Goal: Transaction & Acquisition: Book appointment/travel/reservation

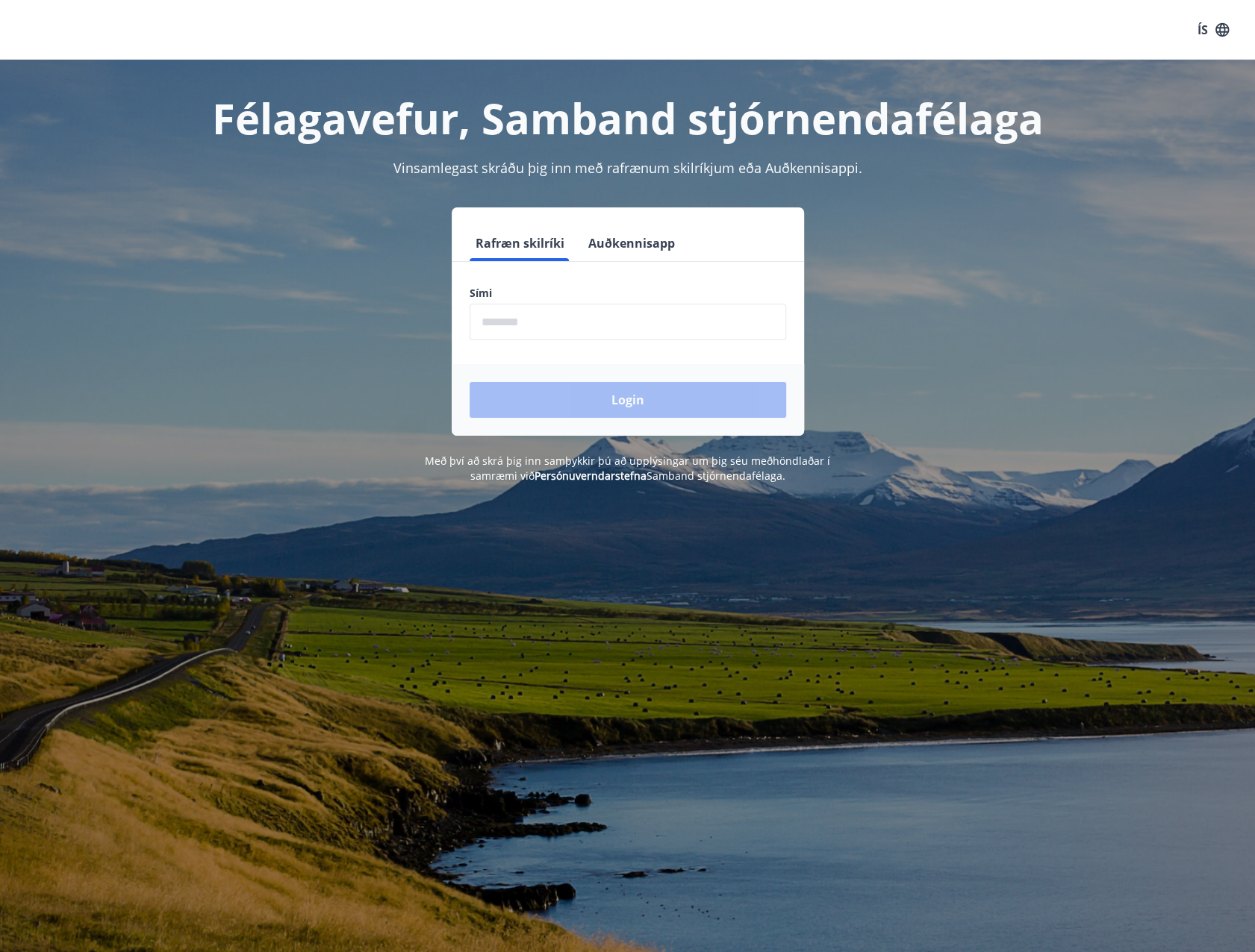
click at [530, 318] on input "phone" at bounding box center [627, 321] width 316 height 36
type input "********"
click at [535, 389] on button "Login" at bounding box center [627, 400] width 316 height 36
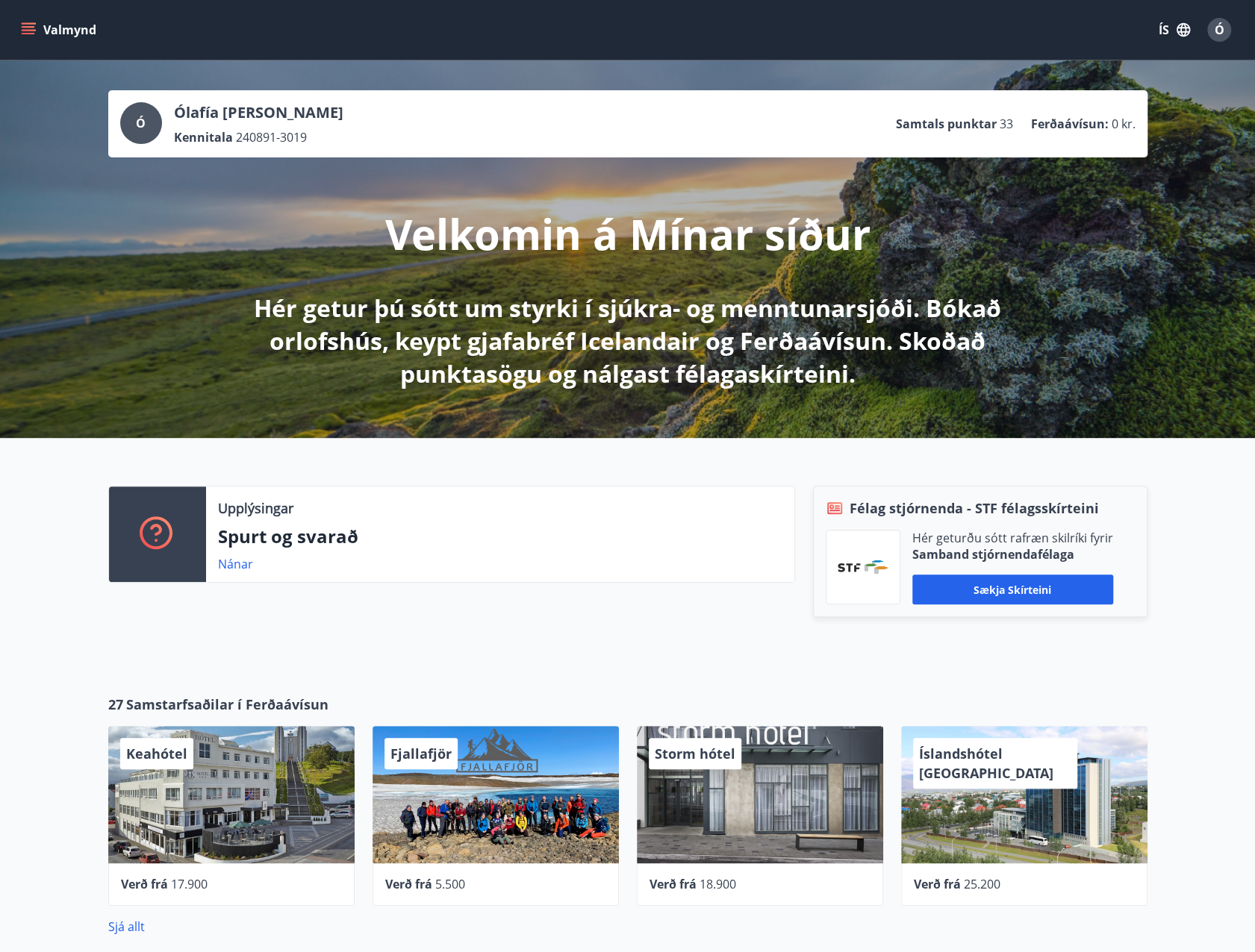
click at [45, 19] on button "Valmynd" at bounding box center [60, 29] width 84 height 26
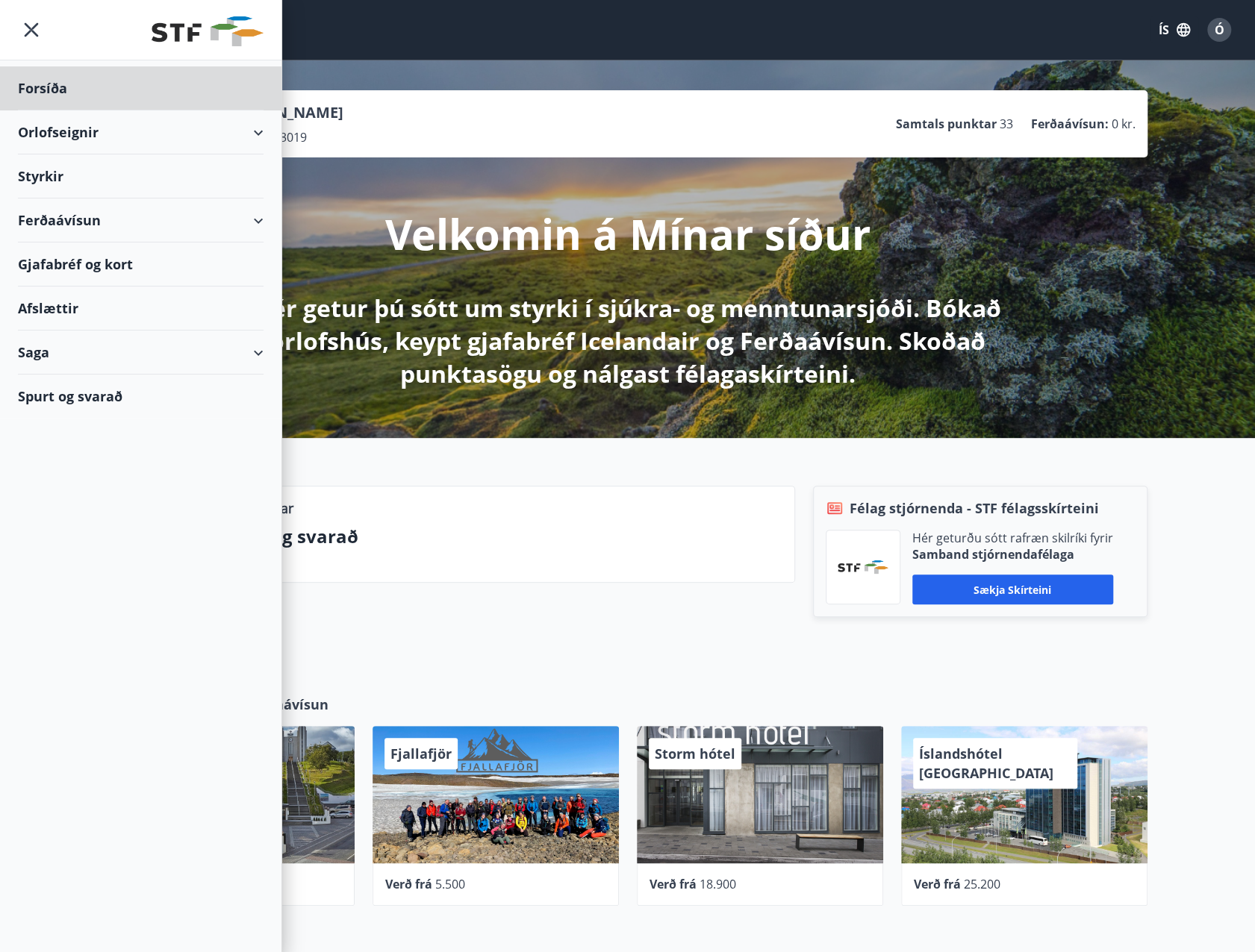
click at [46, 186] on div "Styrkir" at bounding box center [140, 176] width 246 height 44
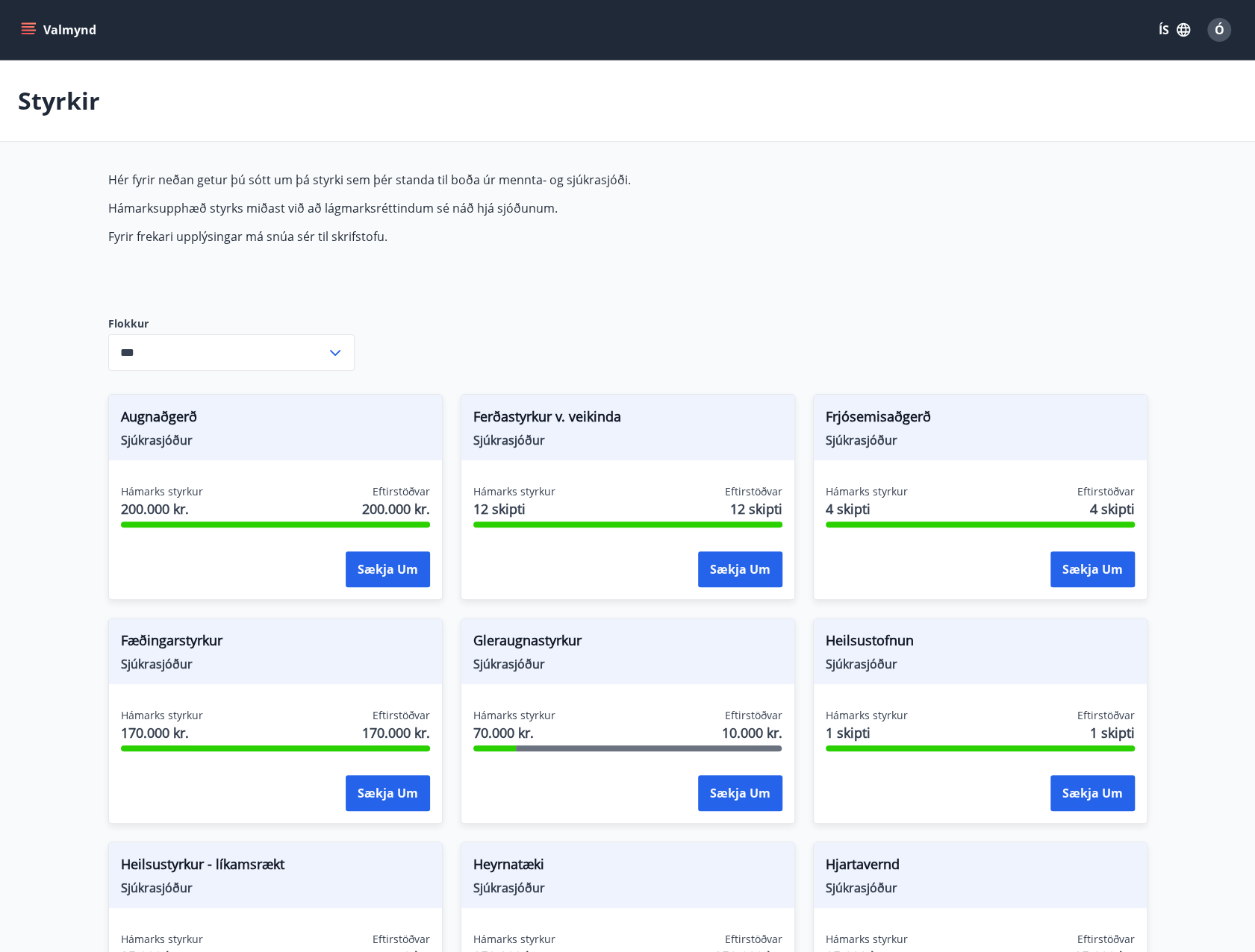
type input "***"
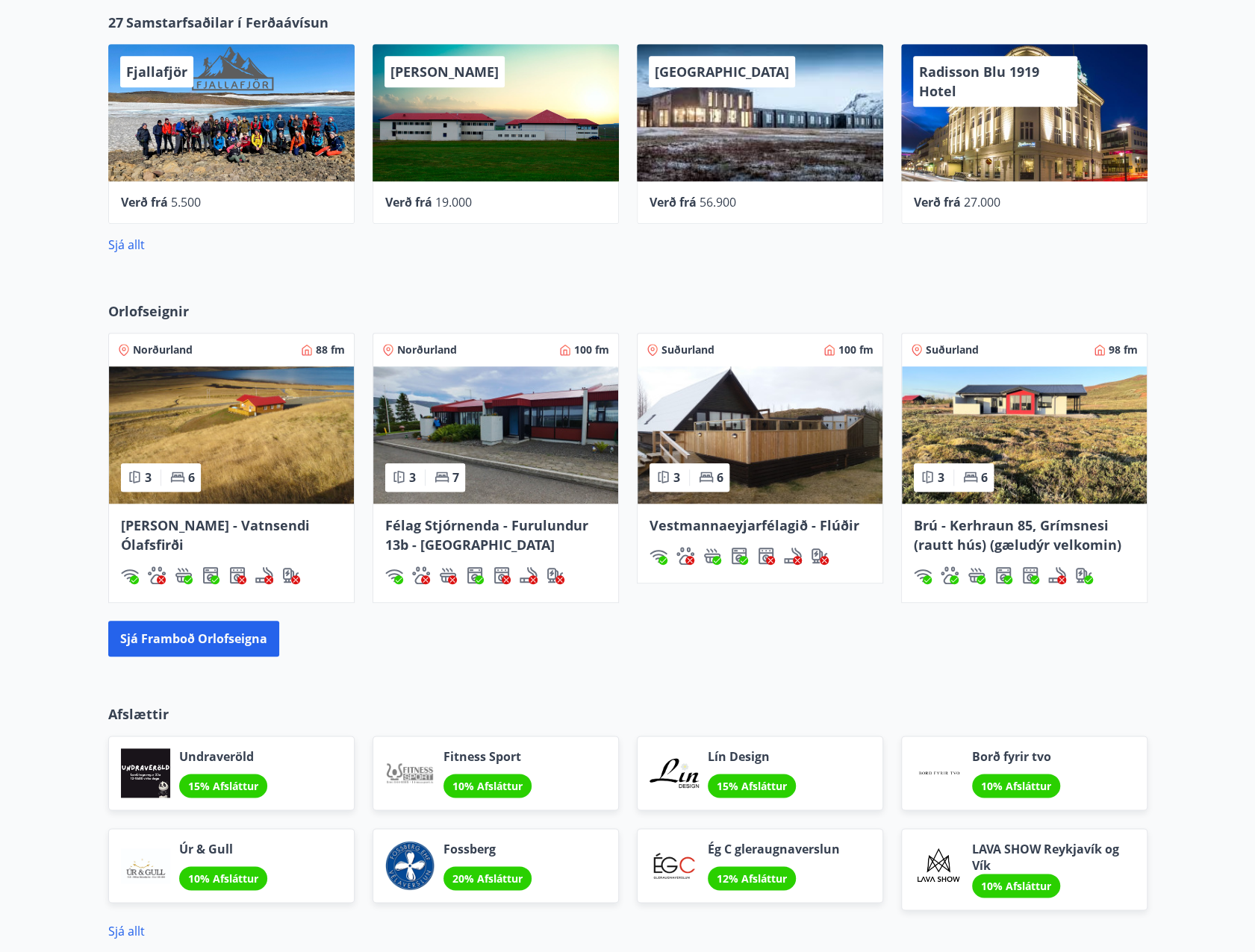
scroll to position [672, 0]
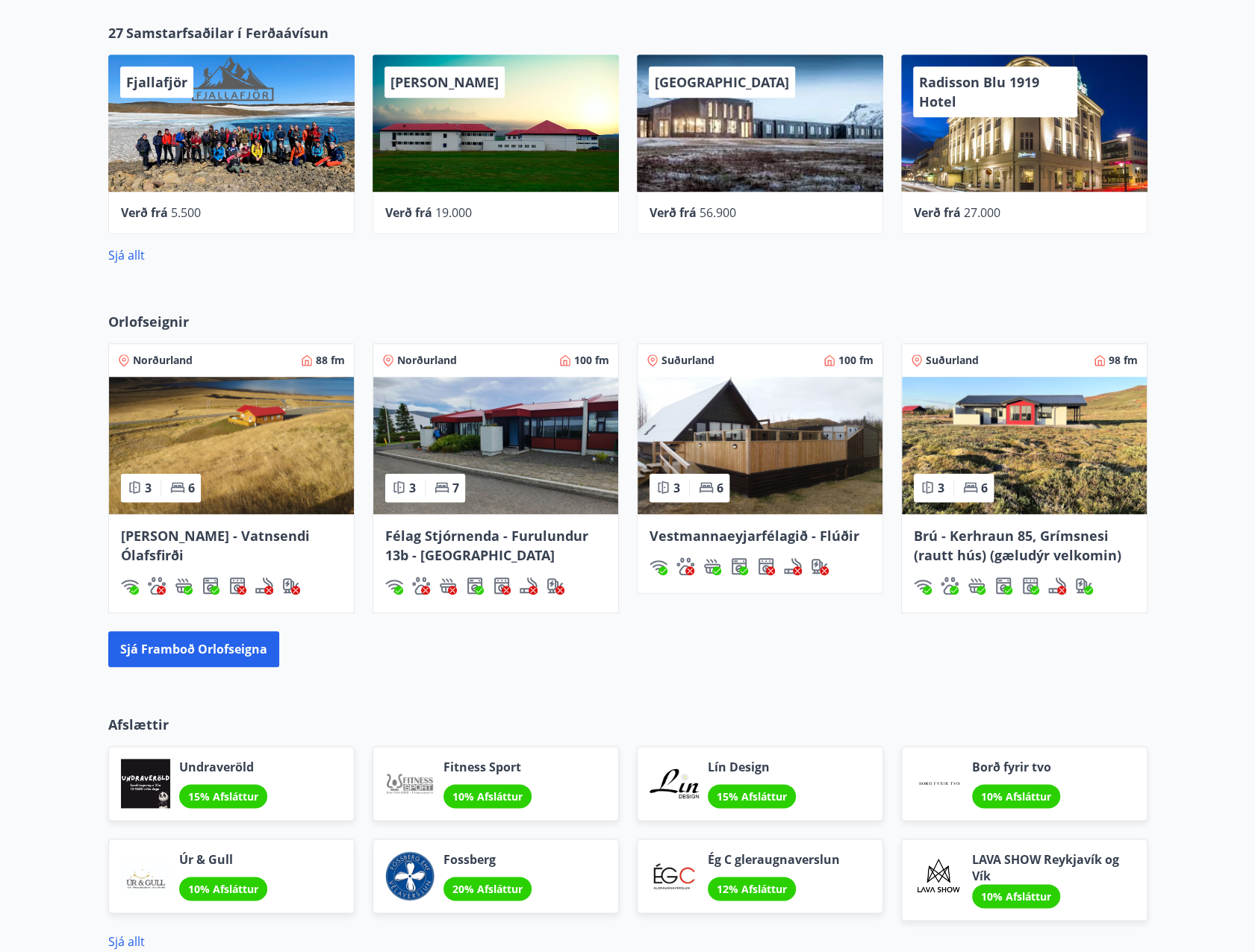
click at [864, 452] on img at bounding box center [760, 446] width 245 height 137
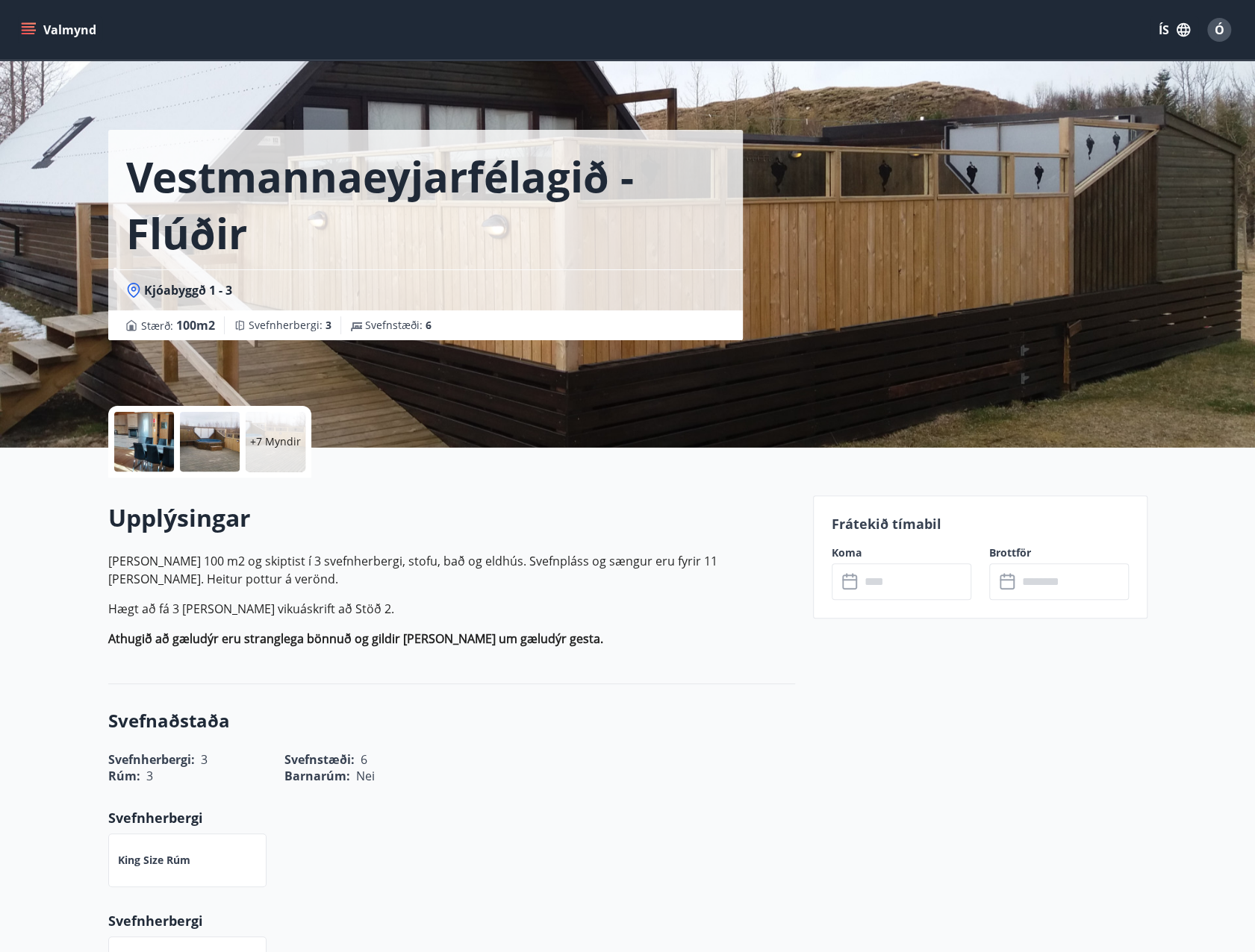
click at [867, 581] on input "text" at bounding box center [916, 581] width 112 height 36
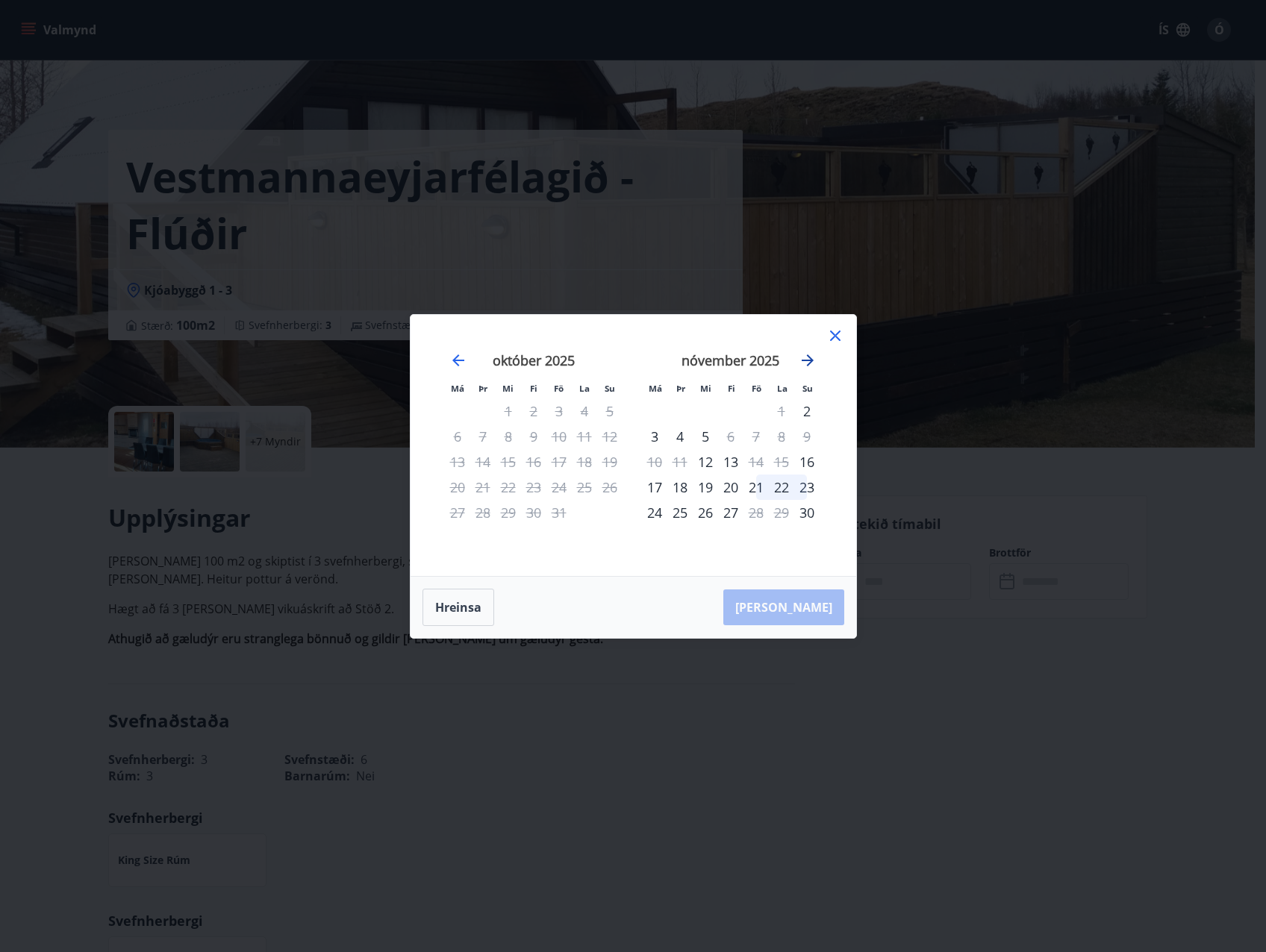
click at [812, 362] on icon "Move forward to switch to the next month." at bounding box center [807, 360] width 18 height 18
click at [833, 340] on icon at bounding box center [836, 336] width 18 height 18
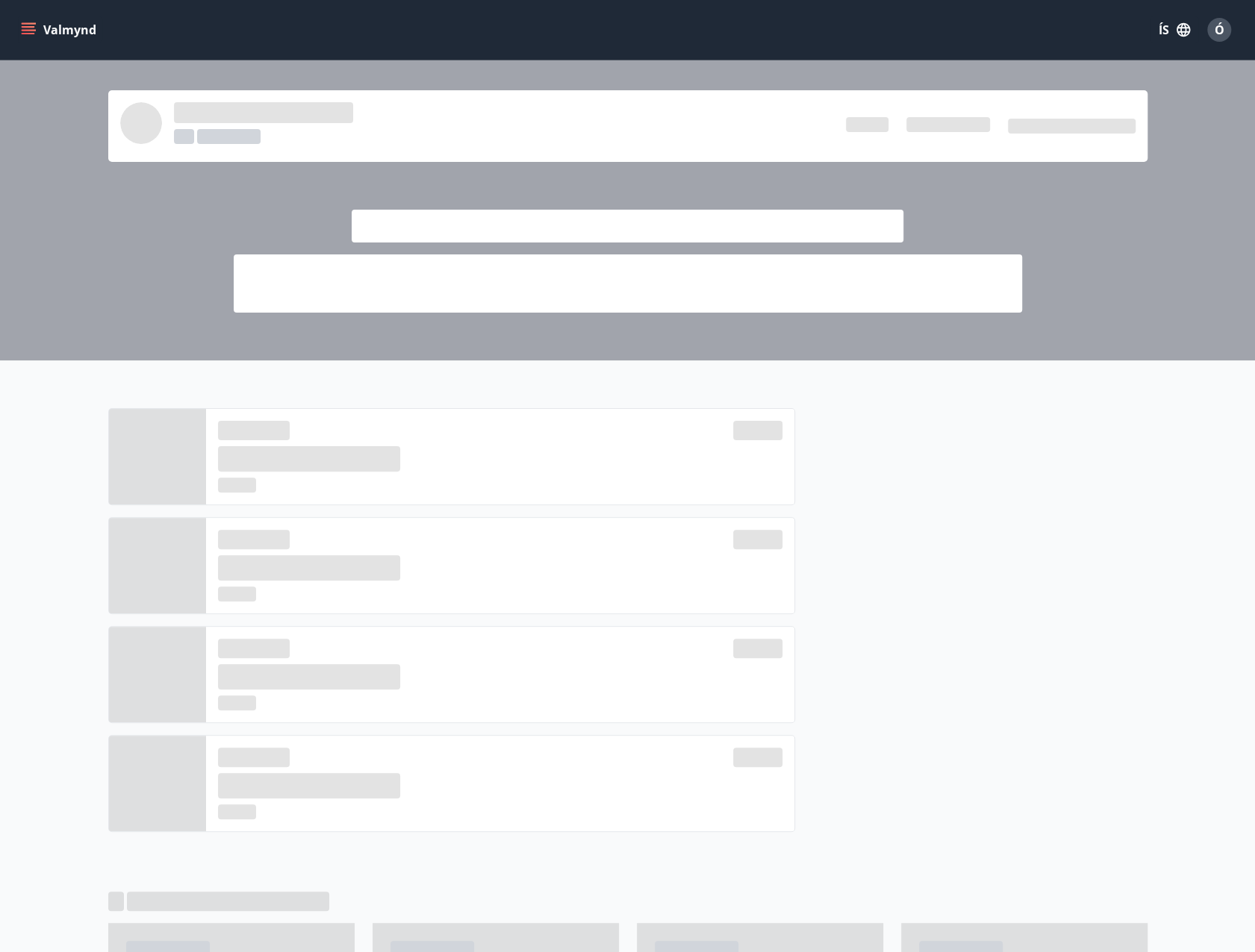
click at [1231, 33] on button "Ó" at bounding box center [1219, 29] width 36 height 36
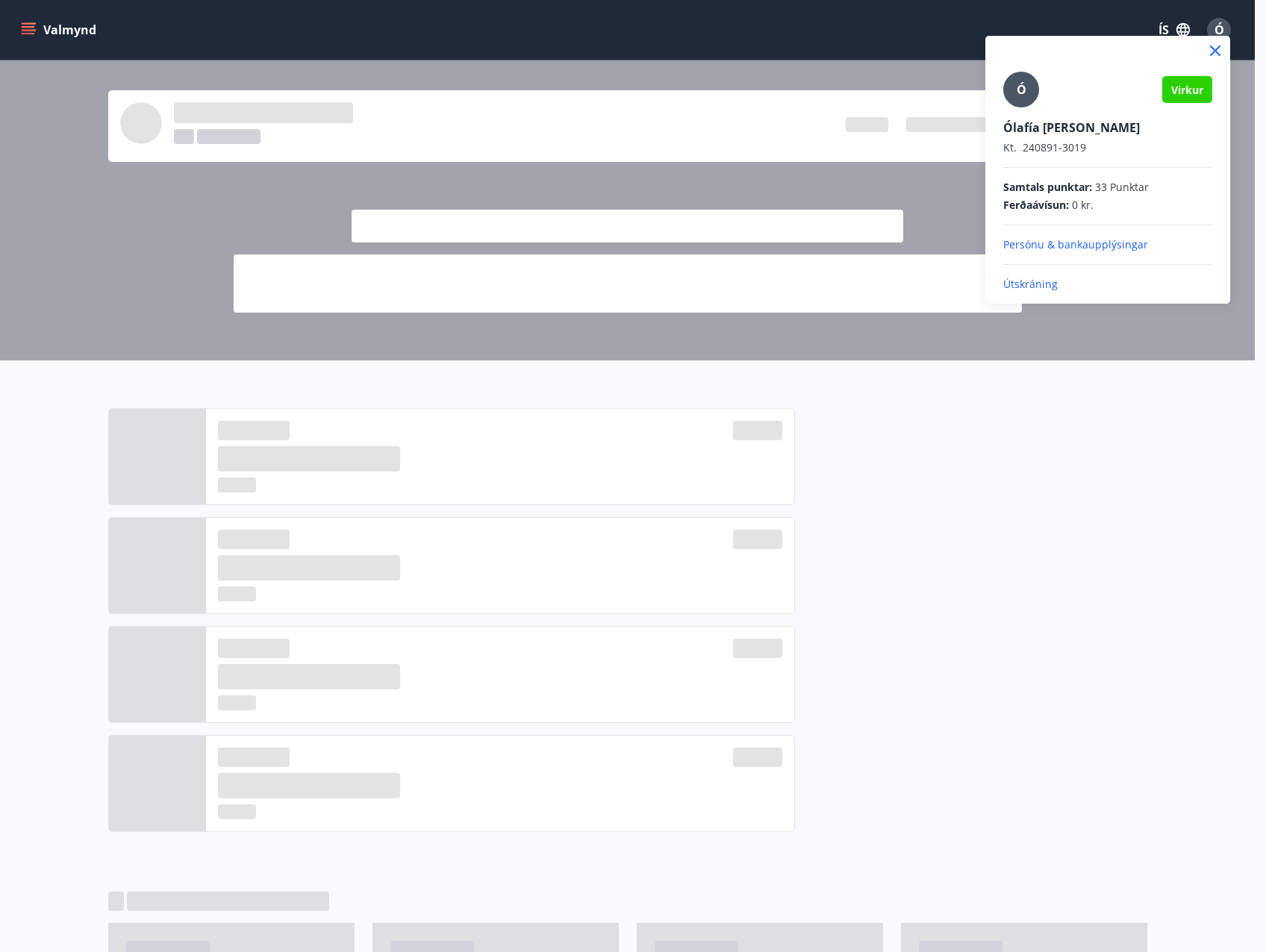
click at [1047, 277] on p "Útskráning" at bounding box center [1107, 284] width 209 height 15
